Goal: Communication & Community: Share content

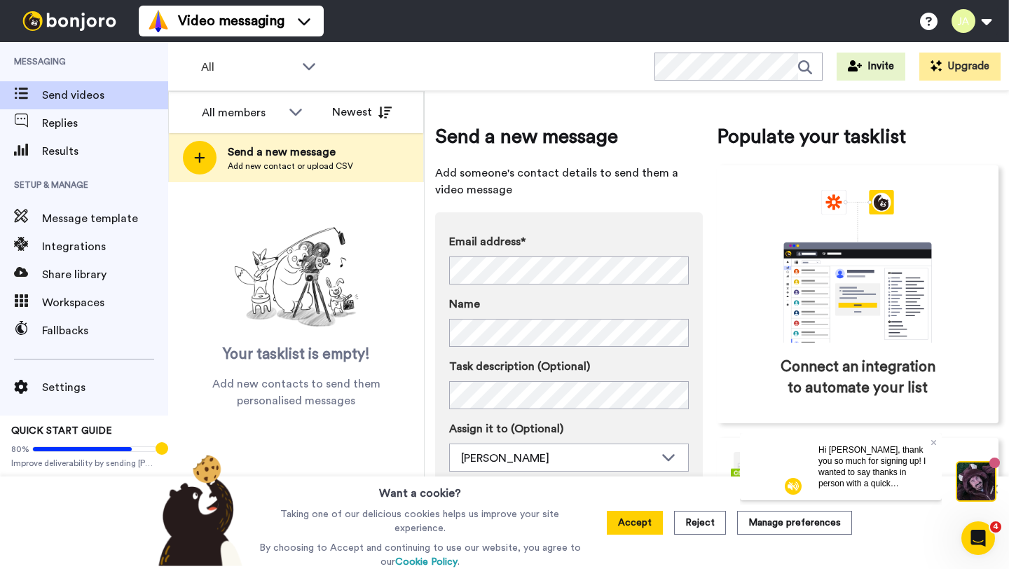
click at [643, 216] on div "Email address* No search result for ‘ josephwrockett@gmail.com ’ Name Task desc…" at bounding box center [569, 373] width 268 height 322
click at [646, 520] on button "Accept" at bounding box center [635, 523] width 56 height 24
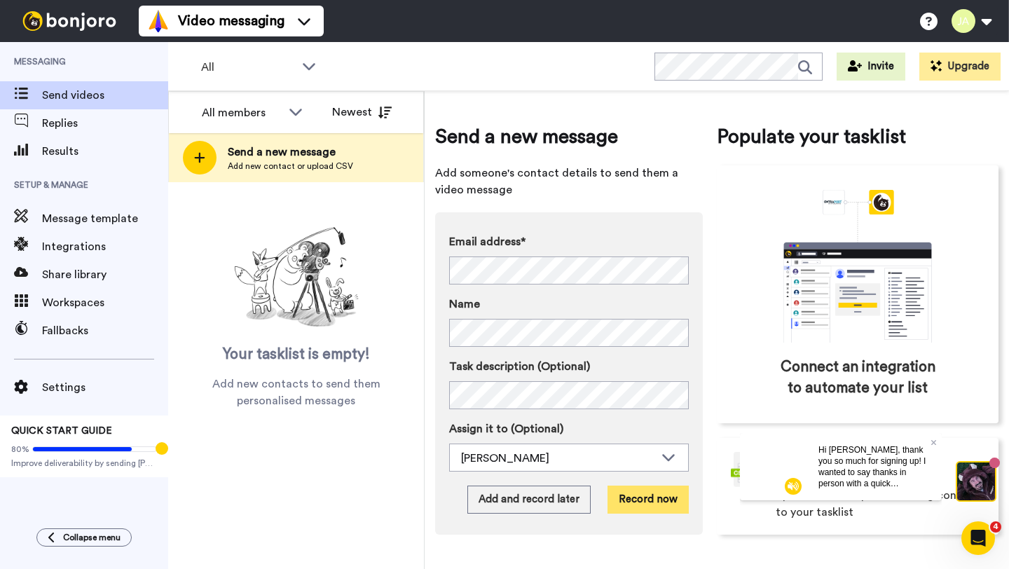
click at [655, 506] on button "Record now" at bounding box center [648, 500] width 81 height 28
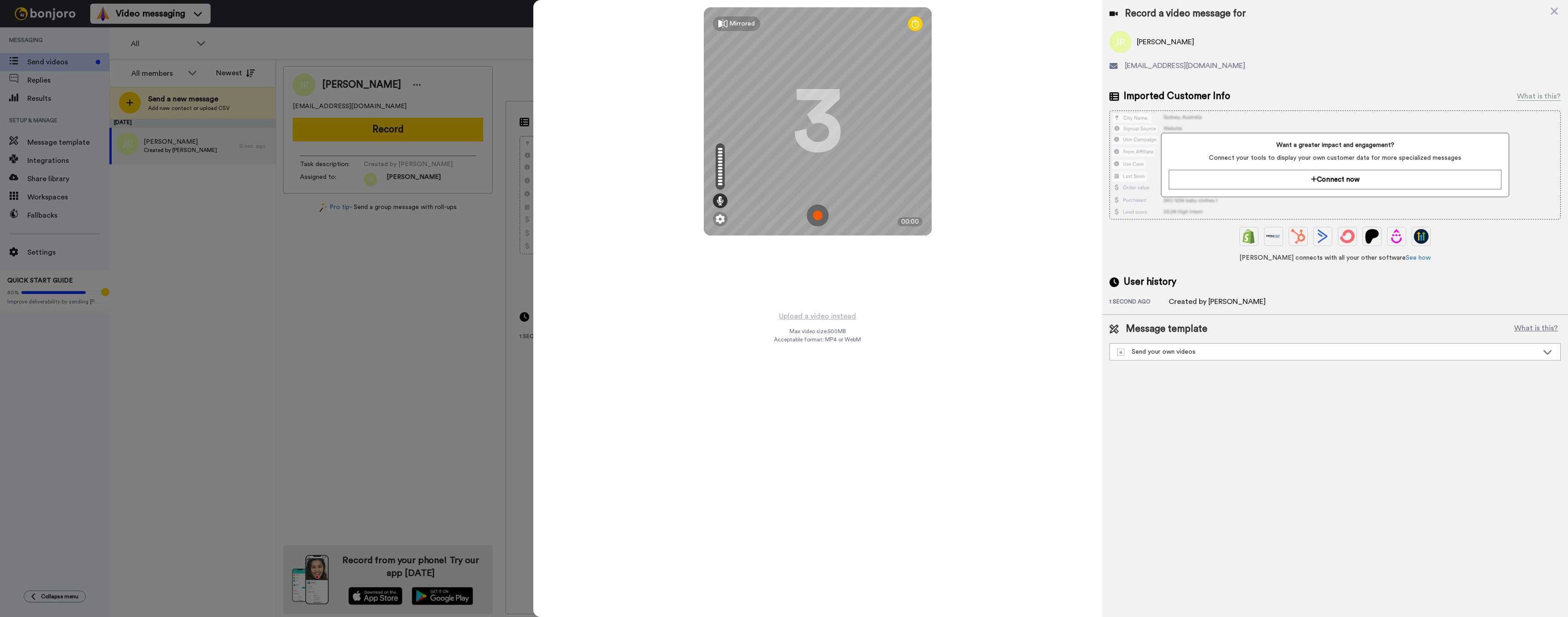
click at [656, 216] on img at bounding box center [818, 215] width 22 height 22
click at [656, 221] on img at bounding box center [818, 215] width 22 height 22
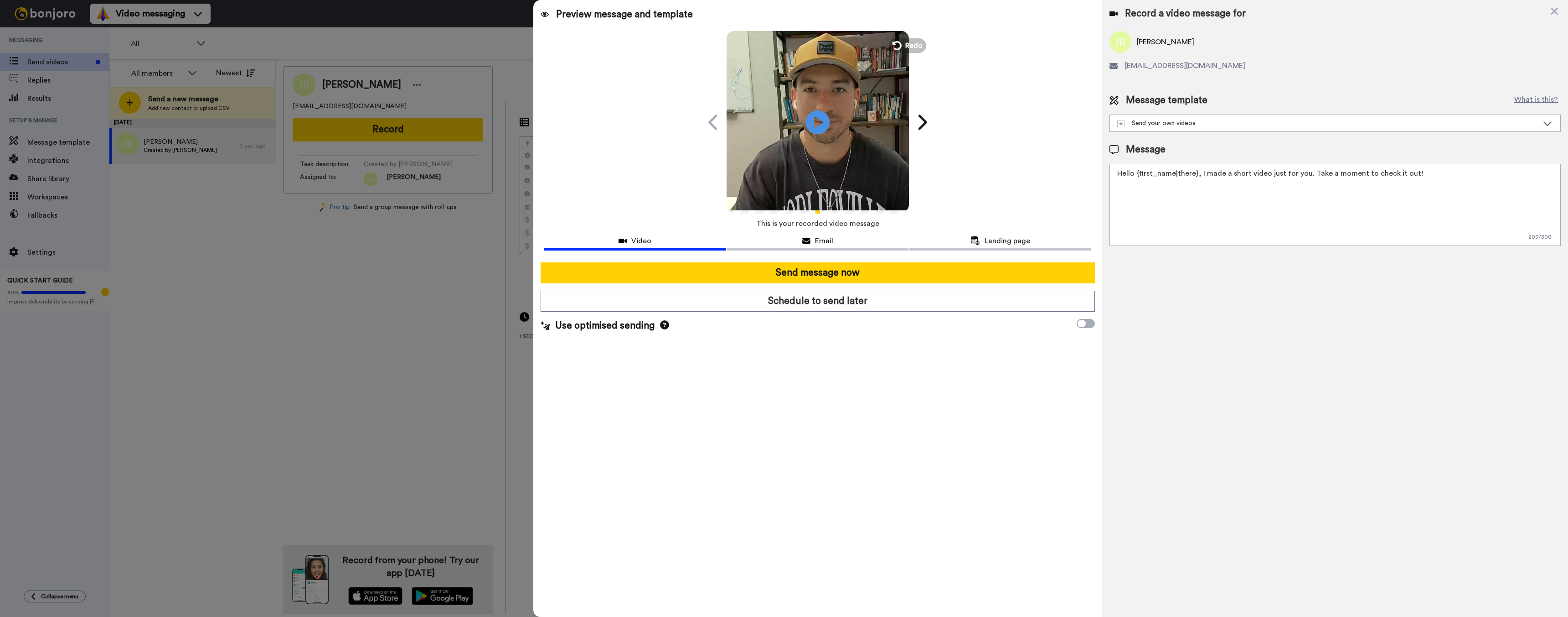
click at [656, 124] on icon "Play/Pause" at bounding box center [817, 122] width 24 height 44
click at [656, 123] on icon at bounding box center [1547, 123] width 11 height 9
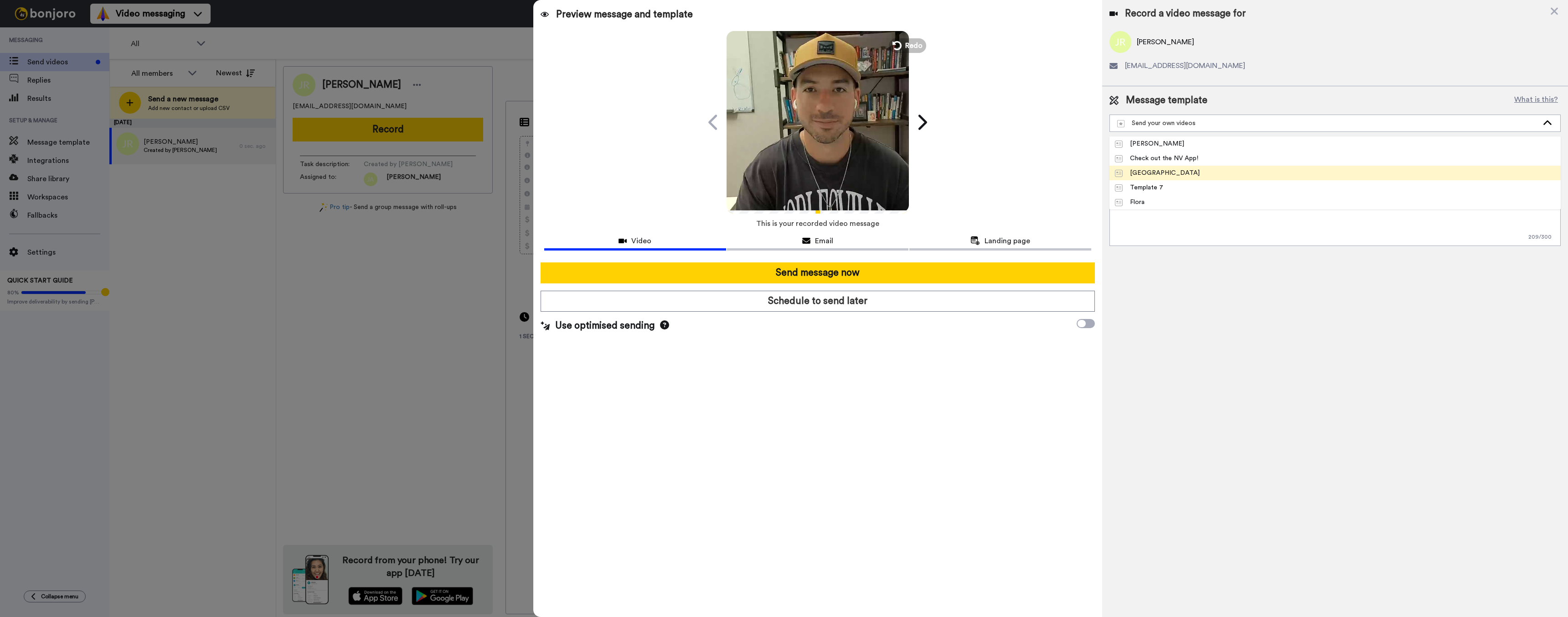
click at [656, 178] on li "Noblesville" at bounding box center [1335, 172] width 451 height 14
type textarea "Hey {first_name|there}, thanks for joining us at Northview Noblesville. I hope …"
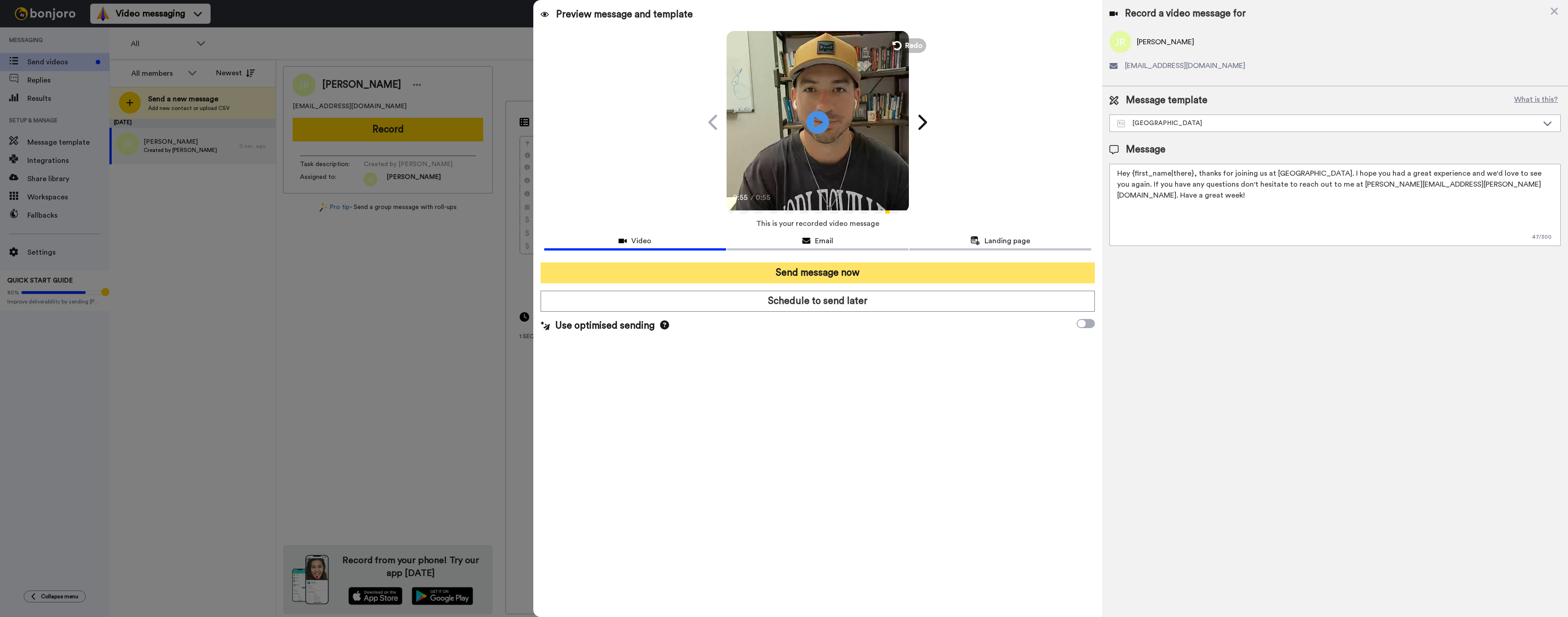
click at [656, 269] on button "Send message now" at bounding box center [817, 273] width 555 height 21
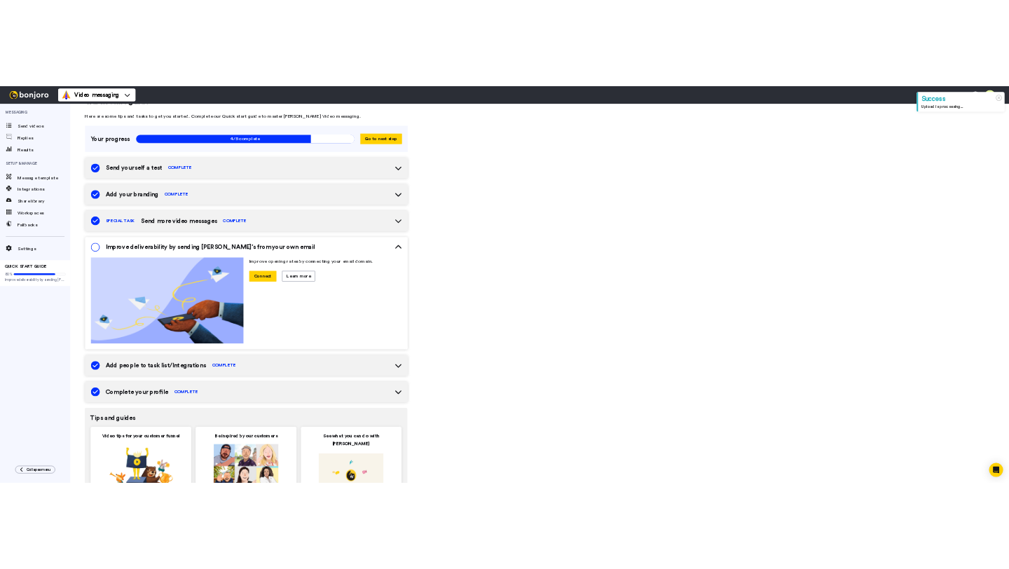
scroll to position [41, 0]
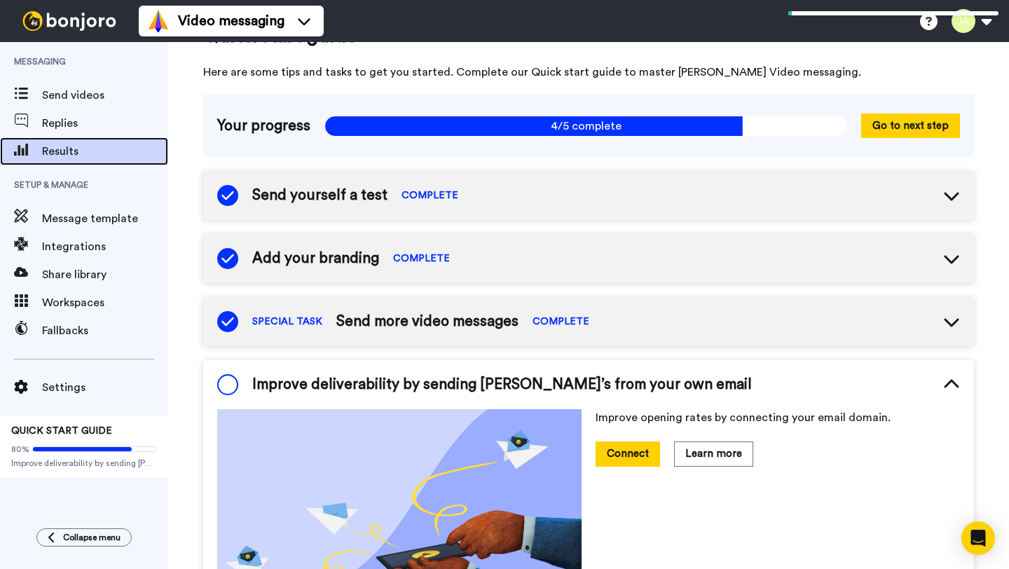
click at [68, 144] on span "Results" at bounding box center [105, 151] width 126 height 17
